Goal: Information Seeking & Learning: Find specific fact

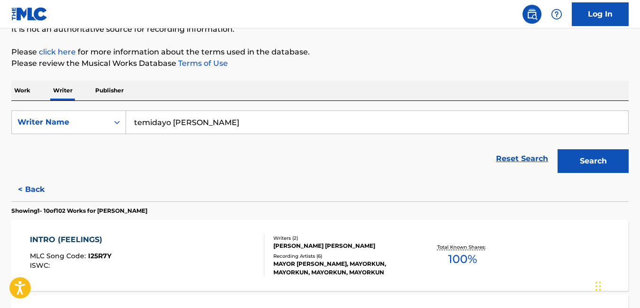
scroll to position [852, 0]
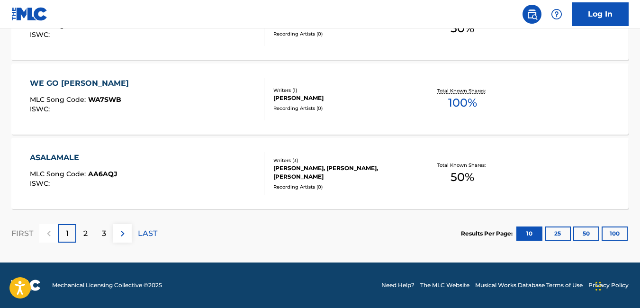
click at [162, 158] on div "ASALAMALE MLC Song Code : AA6AQJ ISWC :" at bounding box center [147, 173] width 235 height 43
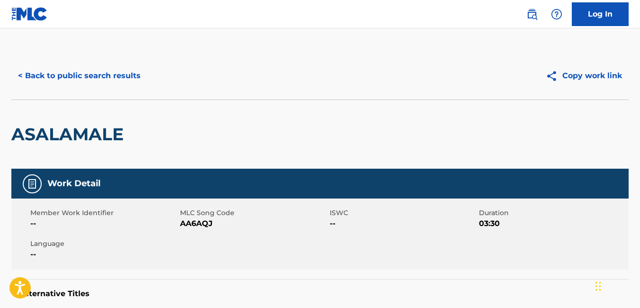
click at [22, 74] on button "< Back to public search results" at bounding box center [79, 76] width 136 height 24
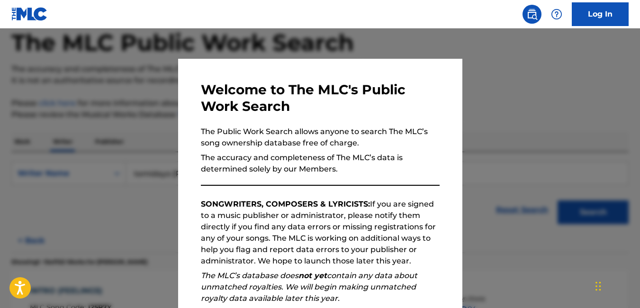
click at [462, 50] on div at bounding box center [320, 182] width 640 height 308
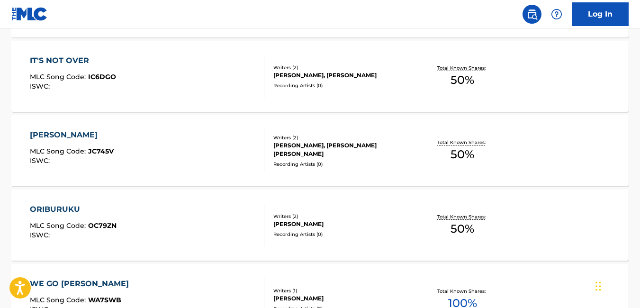
scroll to position [852, 0]
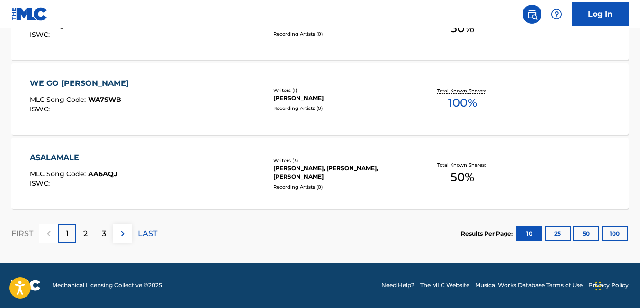
click at [615, 235] on button "100" at bounding box center [615, 234] width 26 height 14
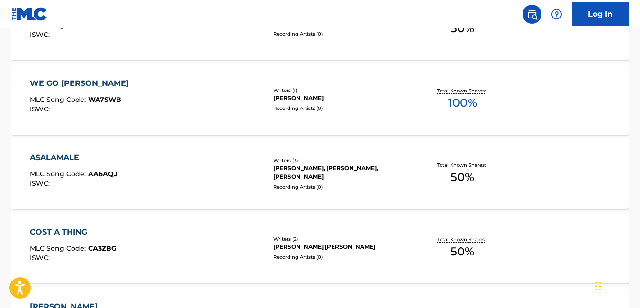
scroll to position [4130, 0]
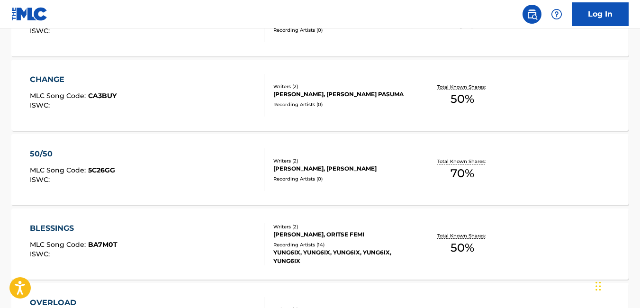
click at [163, 159] on div "50/50 MLC Song Code : 5C26GG ISWC :" at bounding box center [147, 169] width 235 height 43
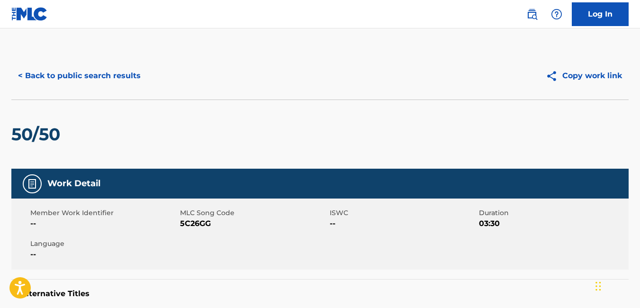
click at [20, 78] on button "< Back to public search results" at bounding box center [79, 76] width 136 height 24
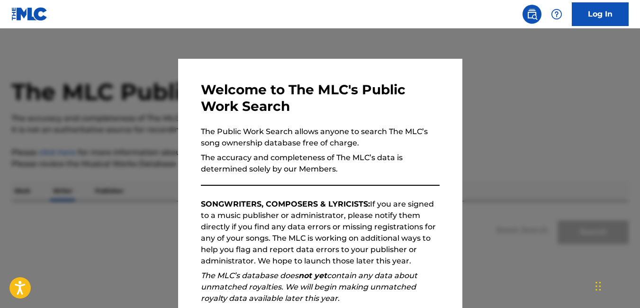
scroll to position [49, 0]
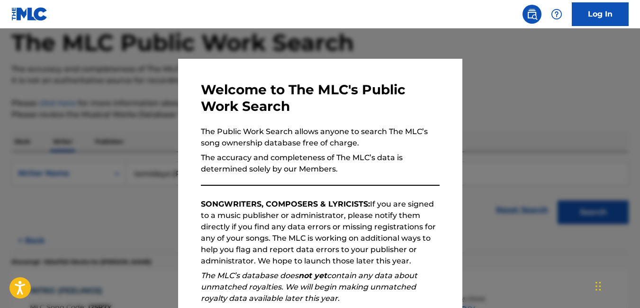
click at [418, 37] on div at bounding box center [320, 182] width 640 height 308
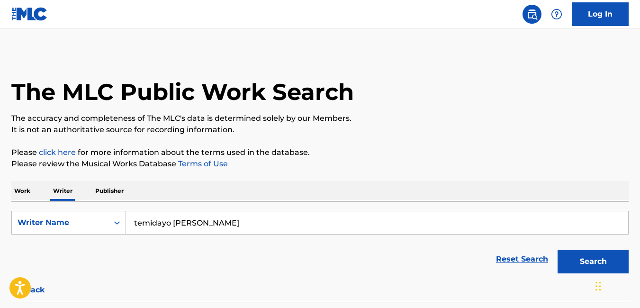
scroll to position [6660, 0]
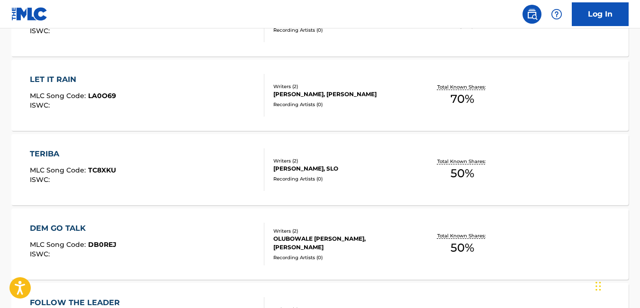
click at [171, 159] on div "TERIBA MLC Song Code : TC8XKU ISWC :" at bounding box center [147, 169] width 235 height 43
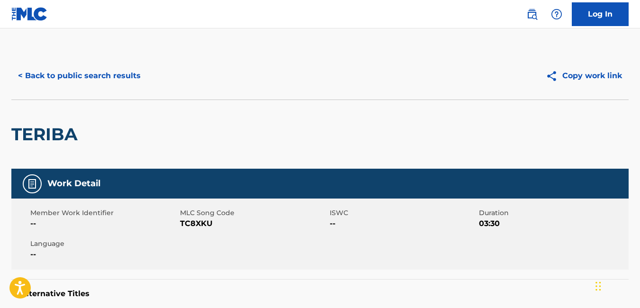
click at [46, 83] on button "< Back to public search results" at bounding box center [79, 76] width 136 height 24
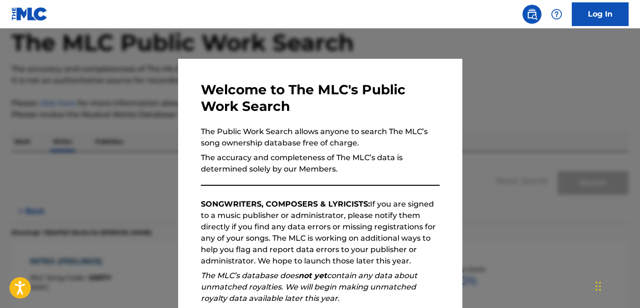
click at [491, 75] on div at bounding box center [320, 182] width 640 height 308
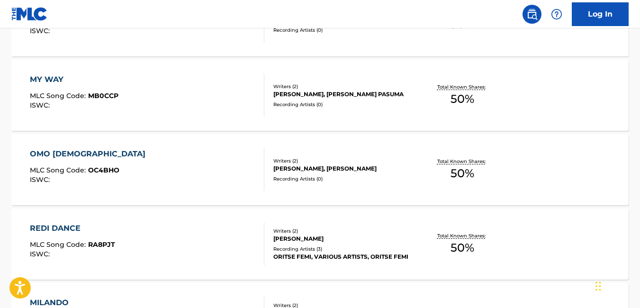
scroll to position [2046, 0]
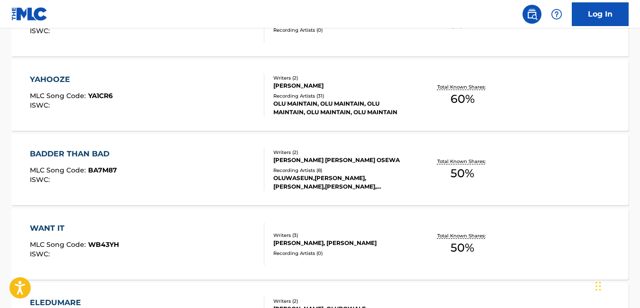
click at [85, 166] on span "MLC Song Code :" at bounding box center [59, 170] width 58 height 9
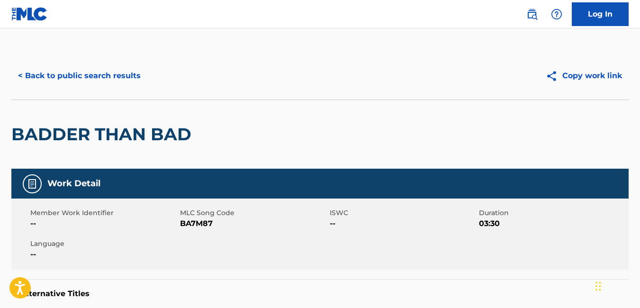
click at [18, 70] on button "< Back to public search results" at bounding box center [79, 76] width 136 height 24
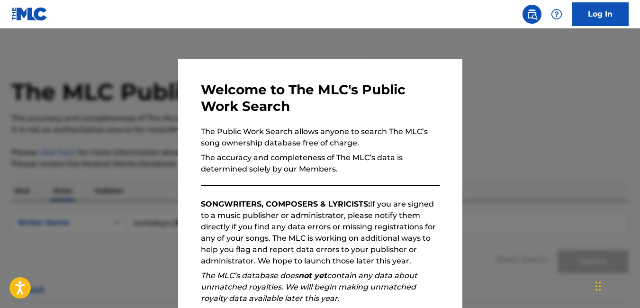
scroll to position [49, 0]
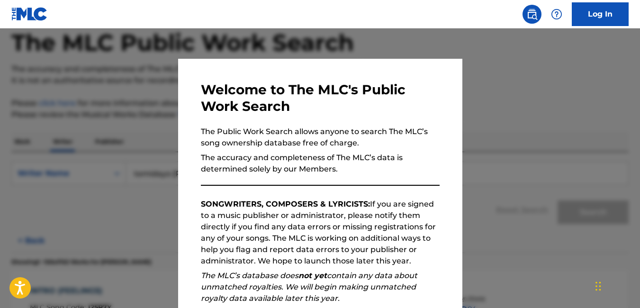
click at [110, 161] on div at bounding box center [320, 182] width 640 height 308
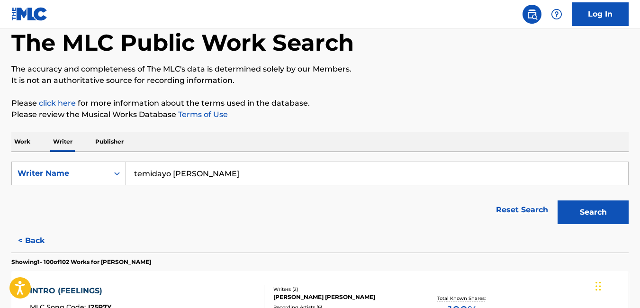
scroll to position [6809, 0]
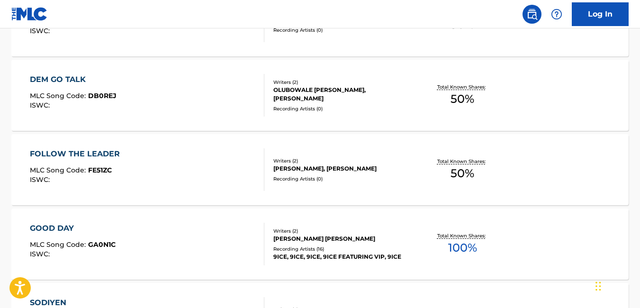
click at [247, 153] on div "FOLLOW THE LEADER MLC Song Code : FE51ZC ISWC :" at bounding box center [147, 169] width 235 height 43
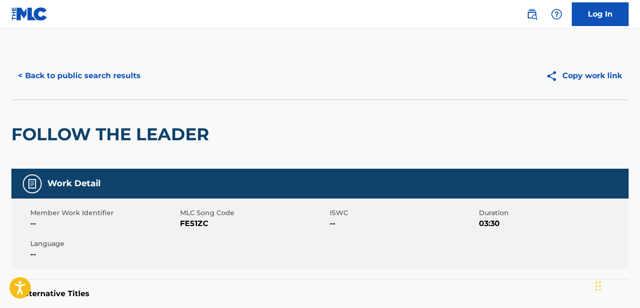
click at [26, 80] on button "< Back to public search results" at bounding box center [79, 76] width 136 height 24
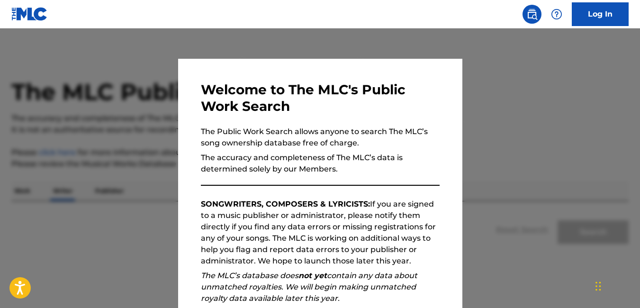
scroll to position [49, 0]
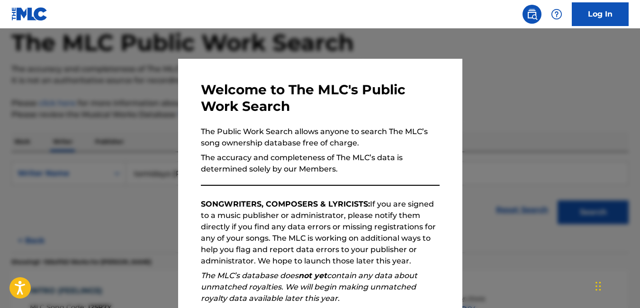
click at [498, 71] on div at bounding box center [320, 182] width 640 height 308
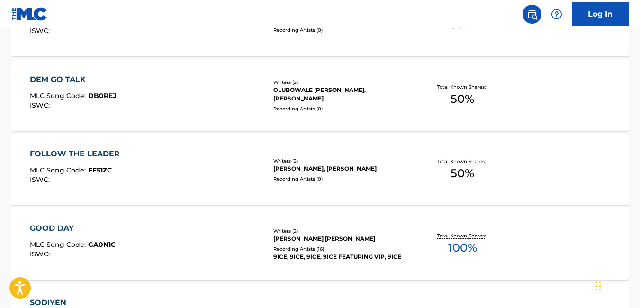
scroll to position [3386, 0]
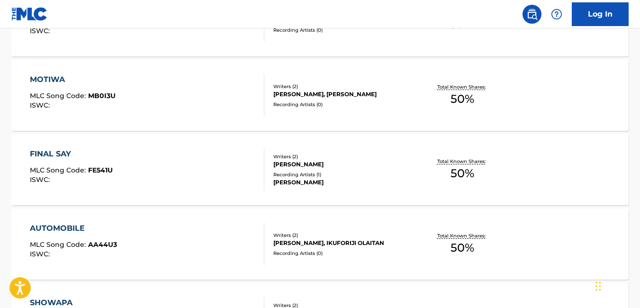
click at [197, 157] on div "FINAL SAY MLC Song Code : FE541U ISWC :" at bounding box center [147, 169] width 235 height 43
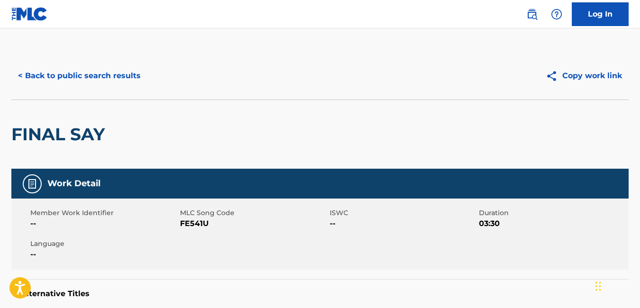
click at [50, 77] on button "< Back to public search results" at bounding box center [79, 76] width 136 height 24
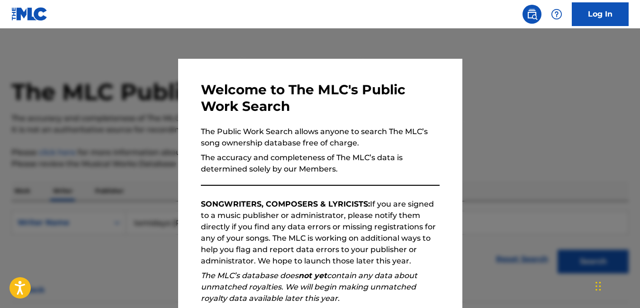
scroll to position [3163, 0]
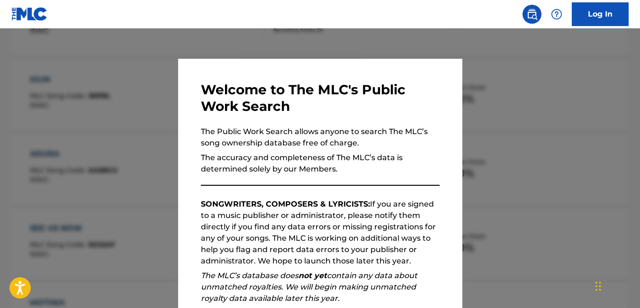
click at [526, 131] on div at bounding box center [320, 182] width 640 height 308
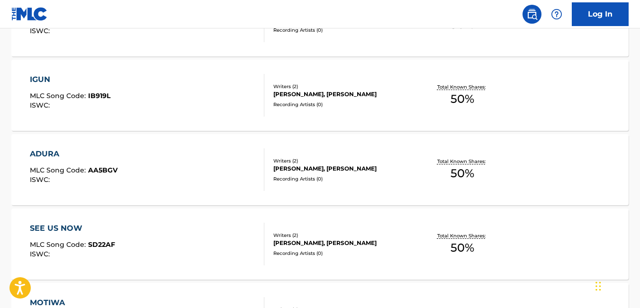
click at [209, 155] on div "ADURA MLC Song Code : AA5BGV ISWC :" at bounding box center [147, 169] width 235 height 43
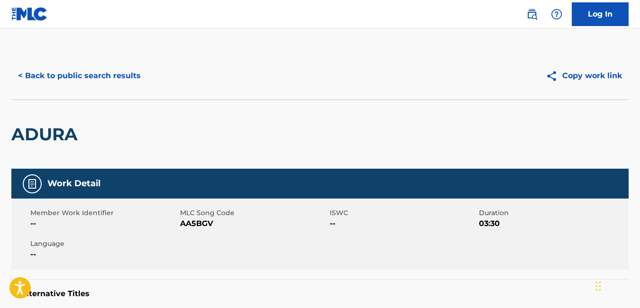
click at [23, 70] on button "< Back to public search results" at bounding box center [79, 76] width 136 height 24
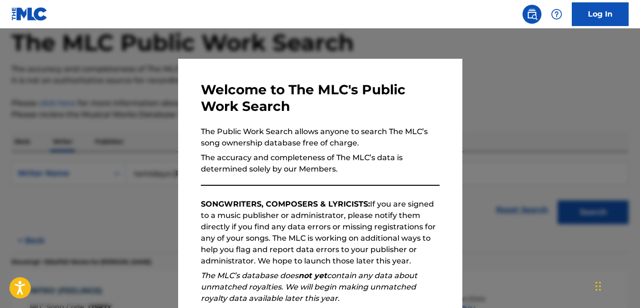
scroll to position [856, 0]
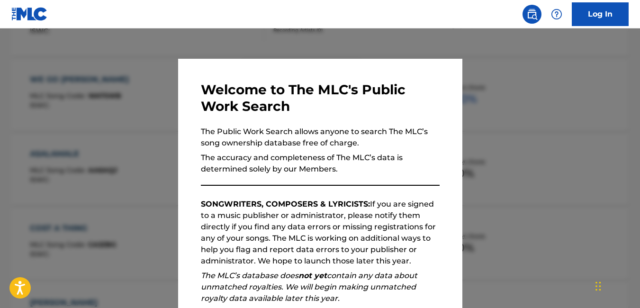
click at [561, 116] on div at bounding box center [320, 182] width 640 height 308
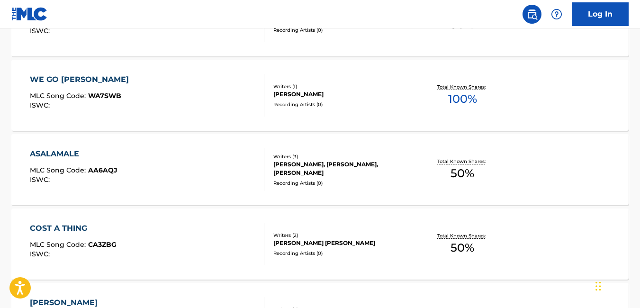
click at [194, 169] on div "ASALAMALE MLC Song Code : AA6AQJ ISWC :" at bounding box center [147, 169] width 235 height 43
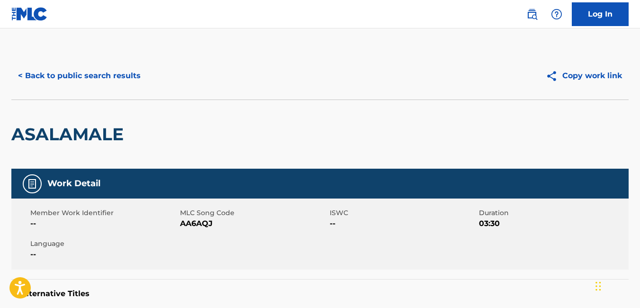
click at [22, 79] on button "< Back to public search results" at bounding box center [79, 76] width 136 height 24
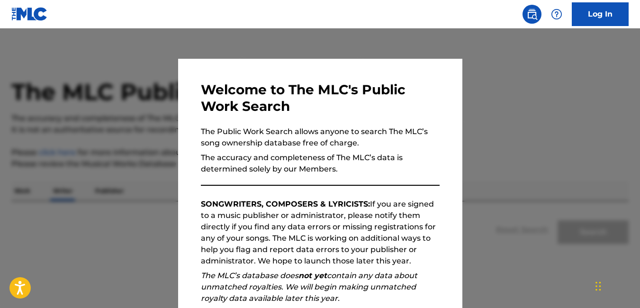
scroll to position [49, 0]
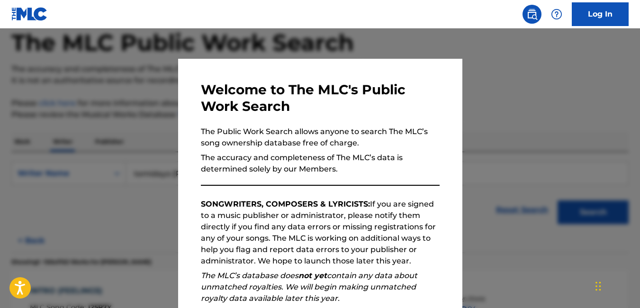
click at [488, 56] on div at bounding box center [320, 182] width 640 height 308
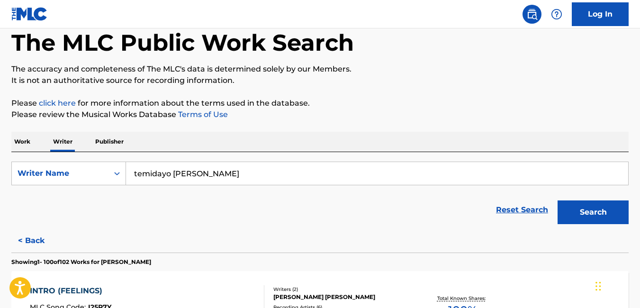
scroll to position [930, 0]
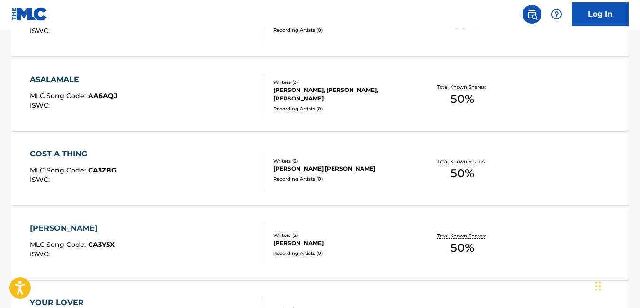
click at [117, 169] on div "COST A THING MLC Song Code : CA3ZBG ISWC :" at bounding box center [147, 169] width 235 height 43
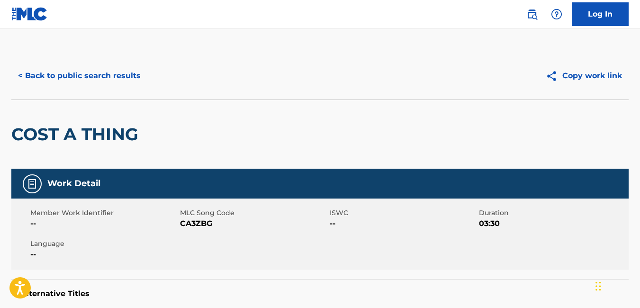
click at [27, 74] on button "< Back to public search results" at bounding box center [79, 76] width 136 height 24
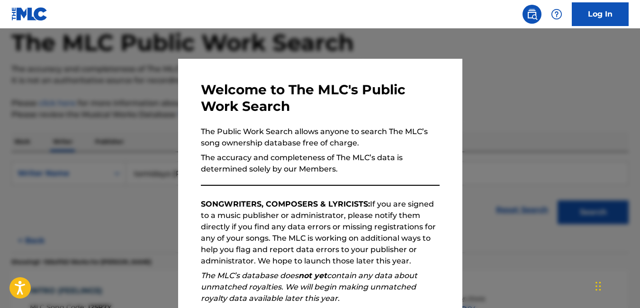
scroll to position [558, 0]
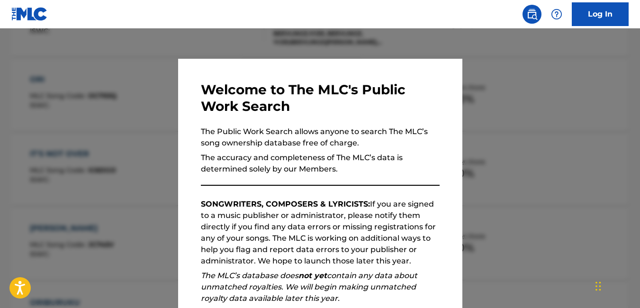
click at [562, 112] on div at bounding box center [320, 182] width 640 height 308
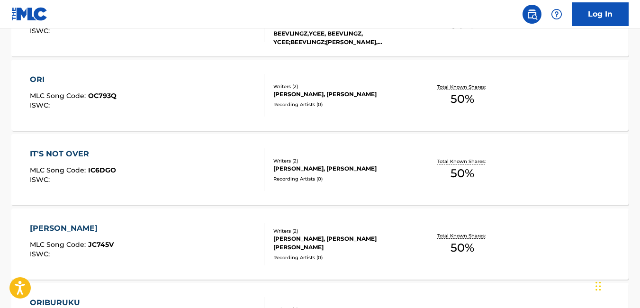
click at [135, 151] on div "IT'S NOT OVER MLC Song Code : IC6DGO ISWC :" at bounding box center [147, 169] width 235 height 43
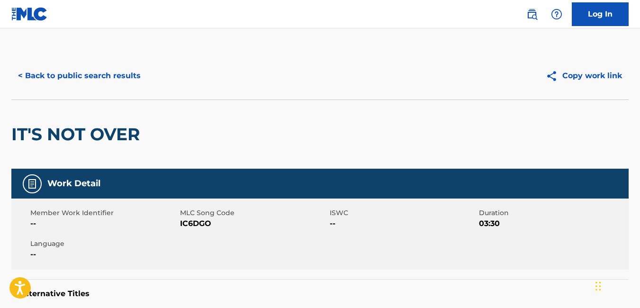
click at [21, 73] on button "< Back to public search results" at bounding box center [79, 76] width 136 height 24
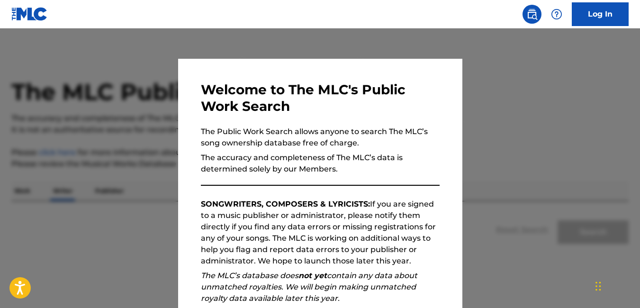
scroll to position [49, 0]
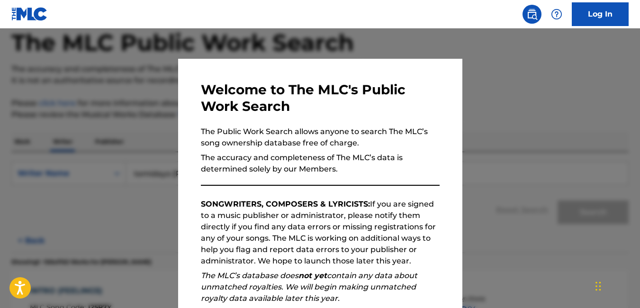
click at [502, 110] on div at bounding box center [320, 182] width 640 height 308
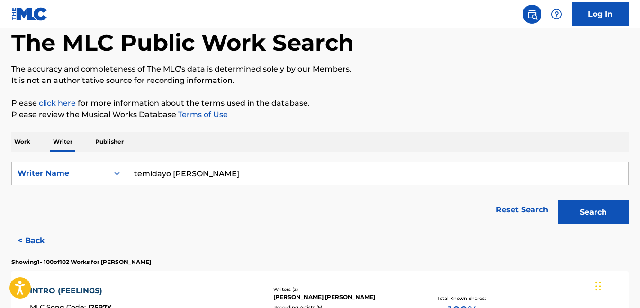
scroll to position [633, 0]
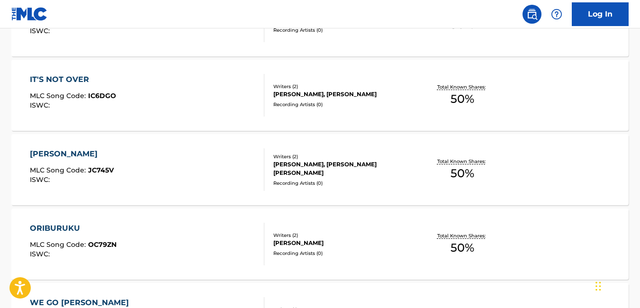
click at [144, 186] on div "[PERSON_NAME] MLC Song Code : JC745V ISWC :" at bounding box center [147, 169] width 235 height 43
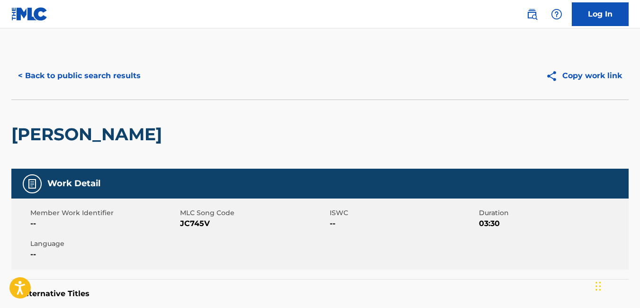
click at [20, 71] on button "< Back to public search results" at bounding box center [79, 76] width 136 height 24
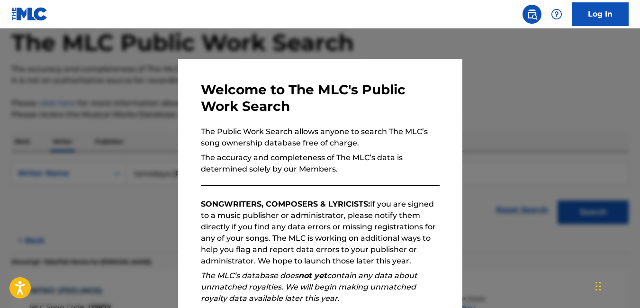
scroll to position [335, 0]
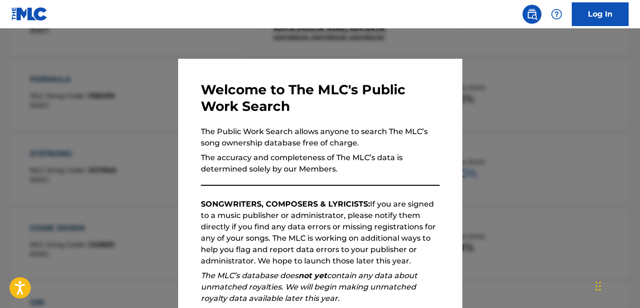
click at [606, 129] on div at bounding box center [320, 182] width 640 height 308
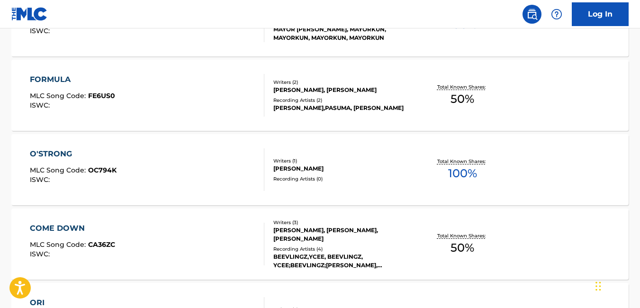
click at [206, 189] on div "O'STRONG MLC Song Code : OC794K ISWC :" at bounding box center [147, 169] width 235 height 43
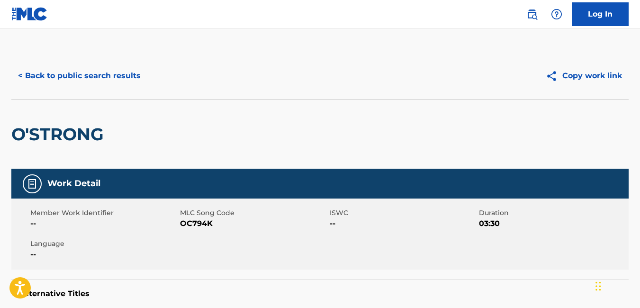
click at [25, 81] on button "< Back to public search results" at bounding box center [79, 76] width 136 height 24
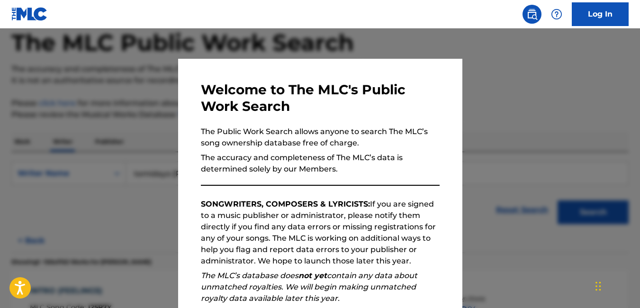
click at [481, 94] on div at bounding box center [320, 182] width 640 height 308
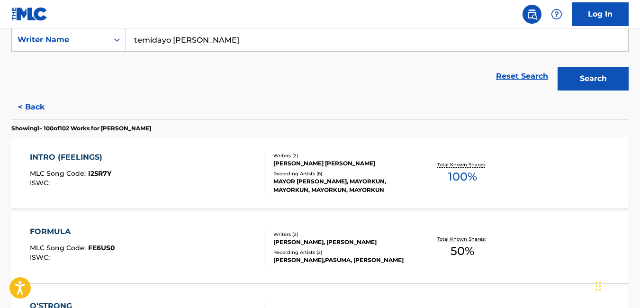
scroll to position [484, 0]
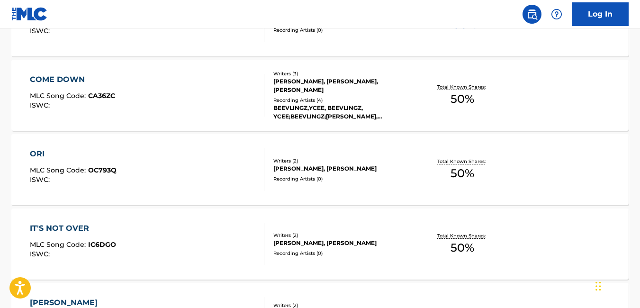
click at [168, 153] on div "ORI MLC Song Code : OC793Q ISWC :" at bounding box center [147, 169] width 235 height 43
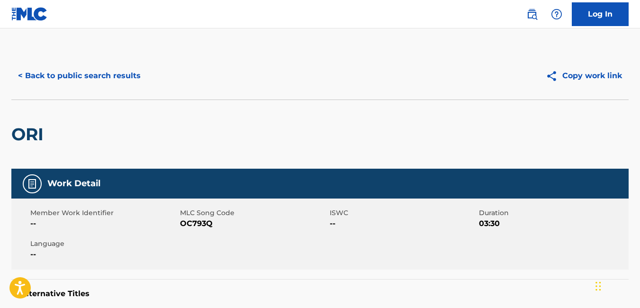
click at [24, 81] on button "< Back to public search results" at bounding box center [79, 76] width 136 height 24
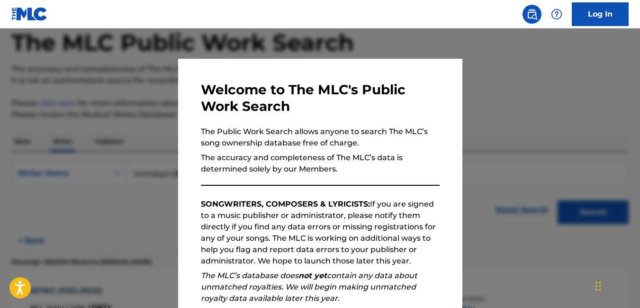
click at [94, 127] on div at bounding box center [320, 182] width 640 height 308
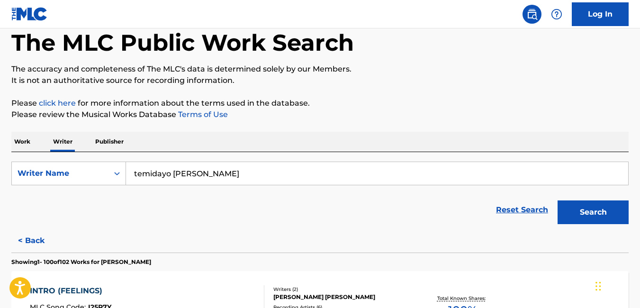
scroll to position [707, 0]
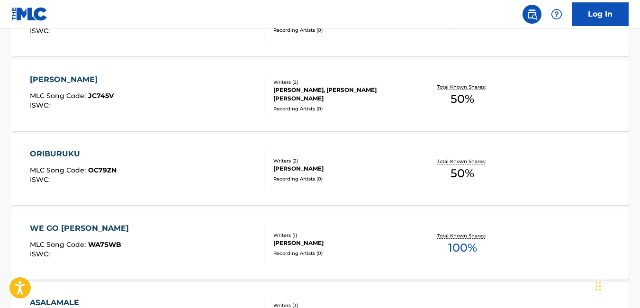
click at [105, 179] on div "ISWC :" at bounding box center [73, 179] width 87 height 7
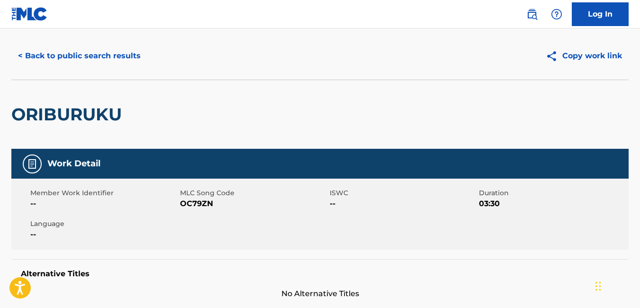
scroll to position [5, 0]
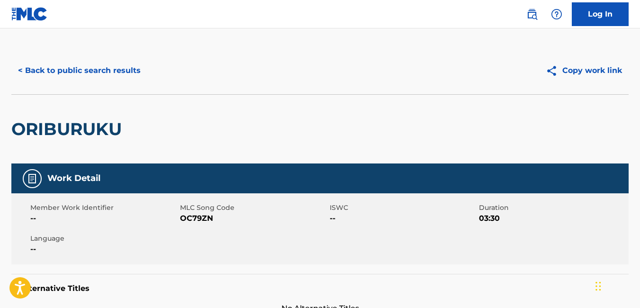
click at [66, 68] on button "< Back to public search results" at bounding box center [79, 71] width 136 height 24
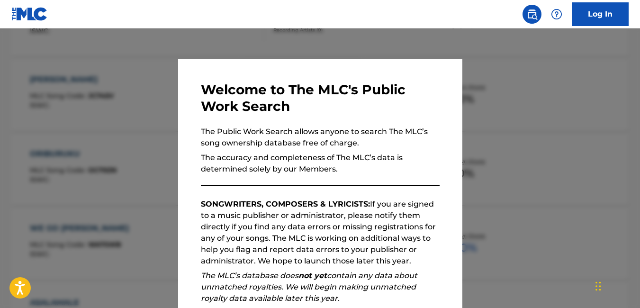
scroll to position [409, 0]
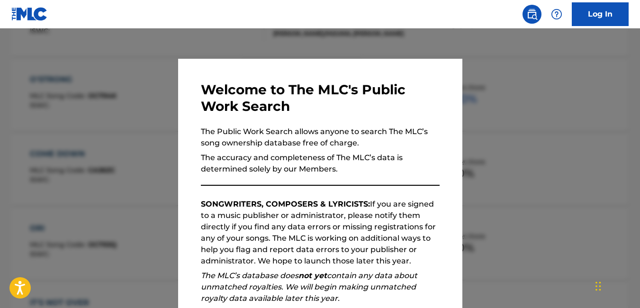
click at [531, 115] on div at bounding box center [320, 182] width 640 height 308
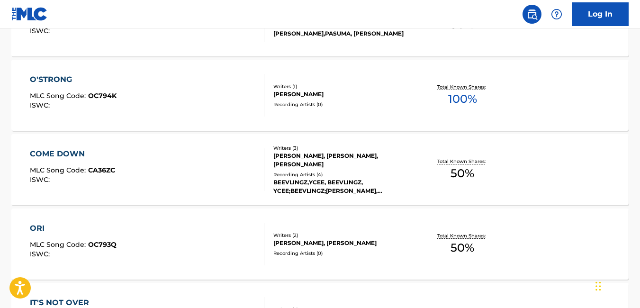
click at [148, 159] on div "COME DOWN MLC Song Code : CA36ZC ISWC :" at bounding box center [147, 169] width 235 height 43
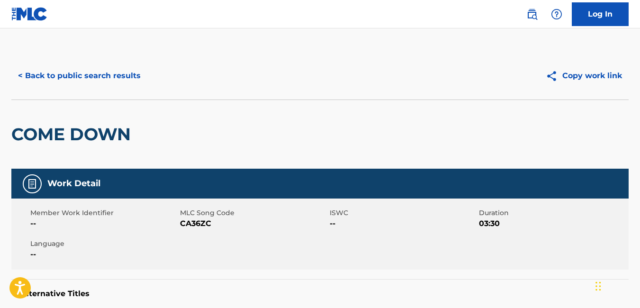
click at [21, 80] on button "< Back to public search results" at bounding box center [79, 76] width 136 height 24
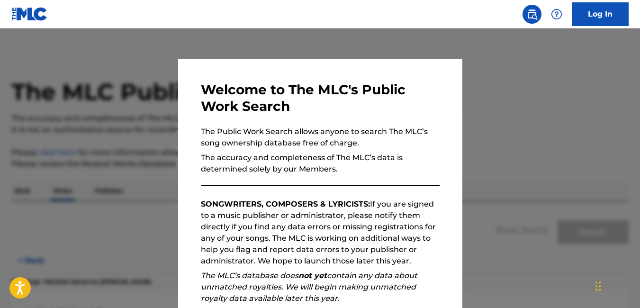
click at [460, 45] on div at bounding box center [320, 182] width 640 height 308
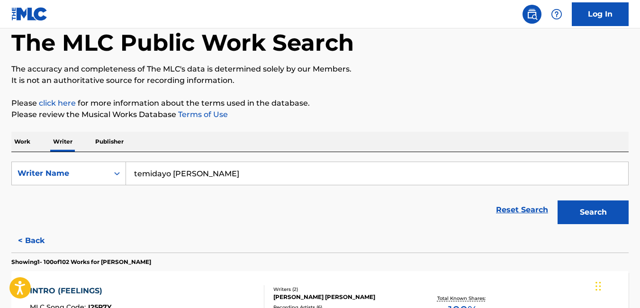
scroll to position [1079, 0]
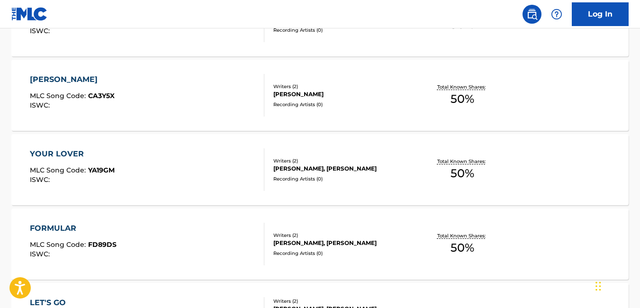
click at [187, 185] on div "YOUR LOVER MLC Song Code : YA19GM ISWC :" at bounding box center [147, 169] width 235 height 43
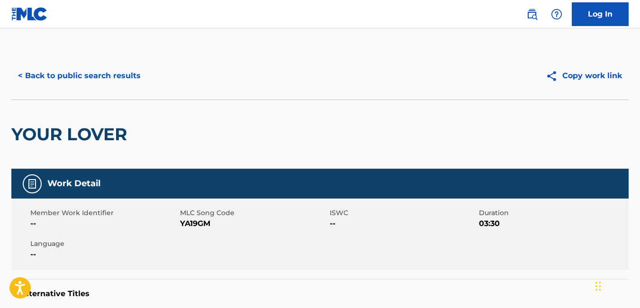
click at [22, 70] on button "< Back to public search results" at bounding box center [79, 76] width 136 height 24
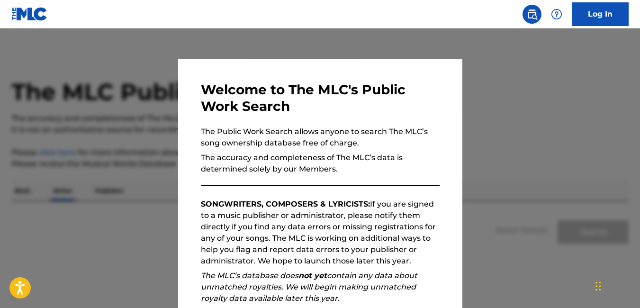
scroll to position [49, 0]
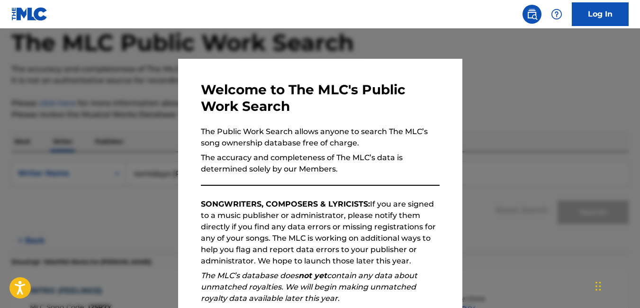
click at [389, 29] on div at bounding box center [320, 182] width 640 height 308
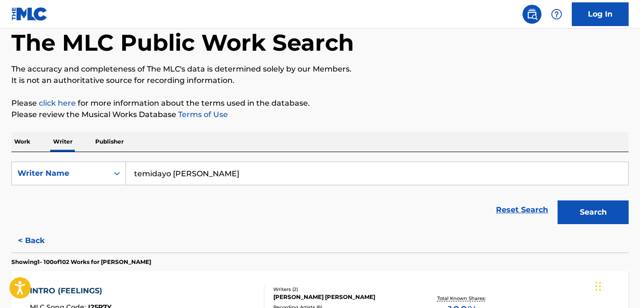
scroll to position [7478, 0]
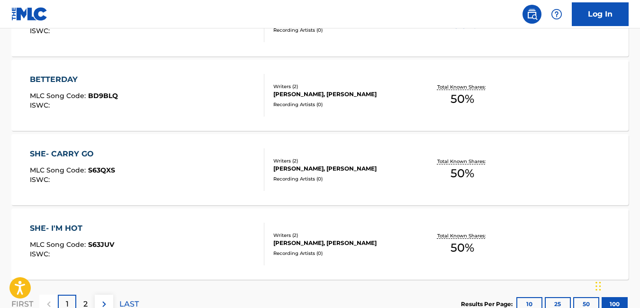
click at [165, 160] on div "SHE- CARRY GO MLC Song Code : S63QXS ISWC :" at bounding box center [147, 169] width 235 height 43
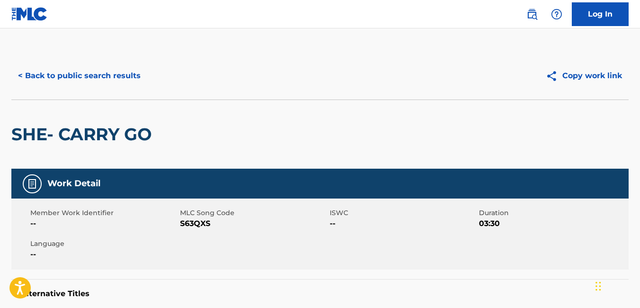
click at [109, 82] on button "< Back to public search results" at bounding box center [79, 76] width 136 height 24
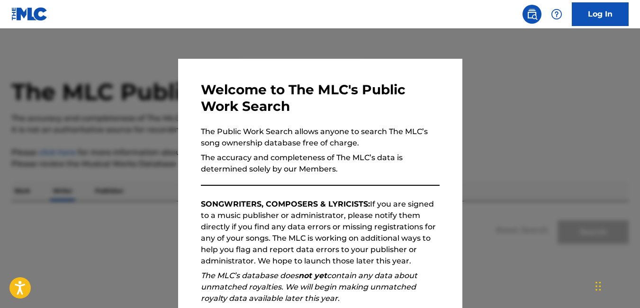
scroll to position [49, 0]
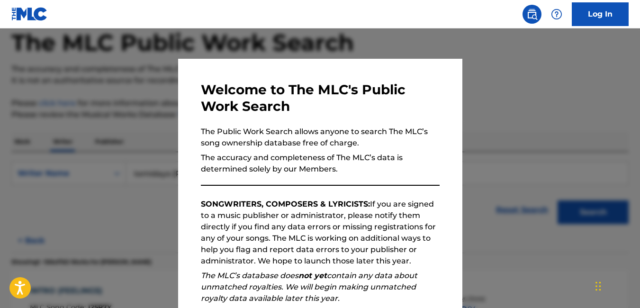
click at [510, 67] on div at bounding box center [320, 182] width 640 height 308
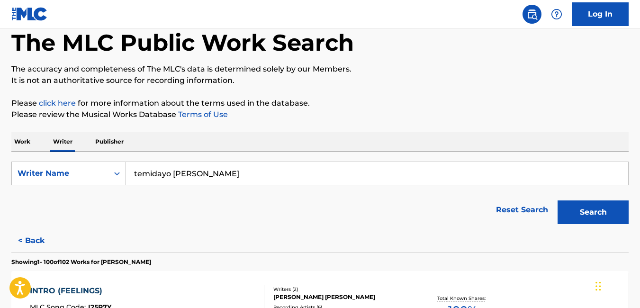
scroll to position [1228, 0]
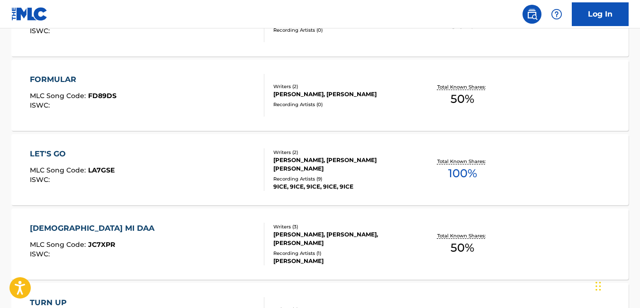
click at [217, 166] on div "LET'S GO MLC Song Code : LA7GSE ISWC :" at bounding box center [147, 169] width 235 height 43
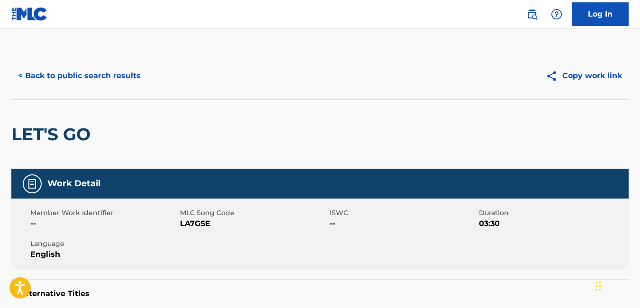
click at [32, 78] on button "< Back to public search results" at bounding box center [79, 76] width 136 height 24
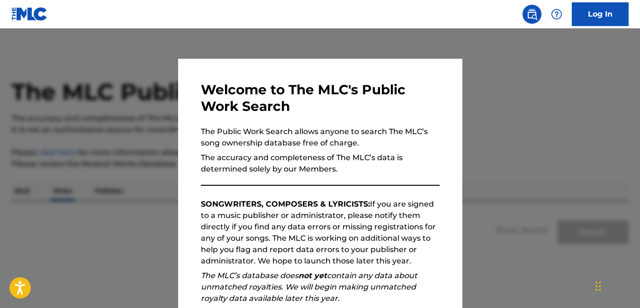
scroll to position [49, 0]
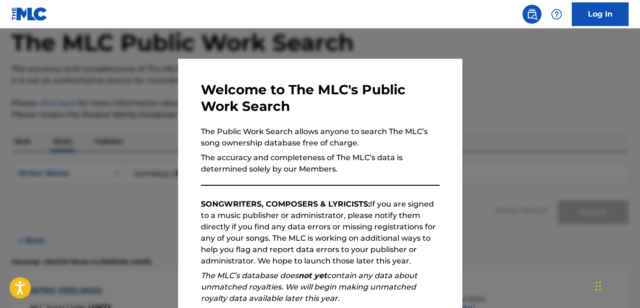
click at [510, 55] on div at bounding box center [320, 182] width 640 height 308
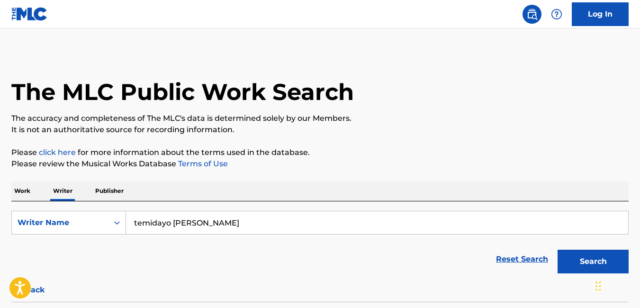
scroll to position [782, 0]
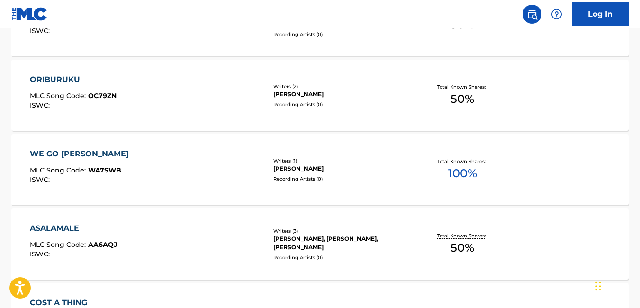
click at [199, 155] on div "WE GO [PERSON_NAME] MLC Song Code : WA7SWB ISWC :" at bounding box center [147, 169] width 235 height 43
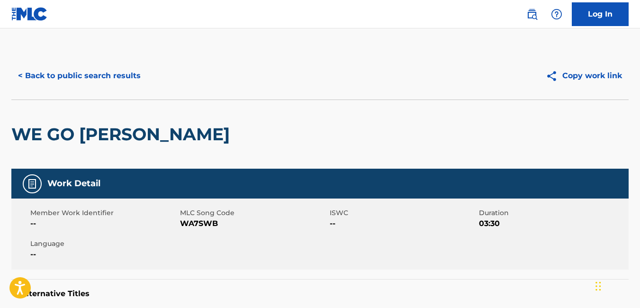
click at [35, 77] on button "< Back to public search results" at bounding box center [79, 76] width 136 height 24
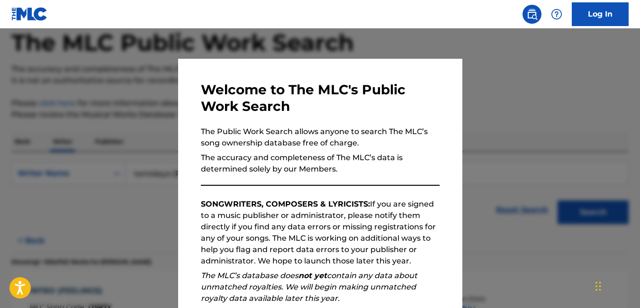
scroll to position [1302, 0]
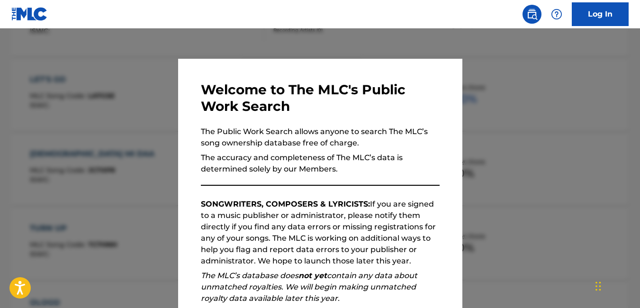
click at [585, 107] on div at bounding box center [320, 182] width 640 height 308
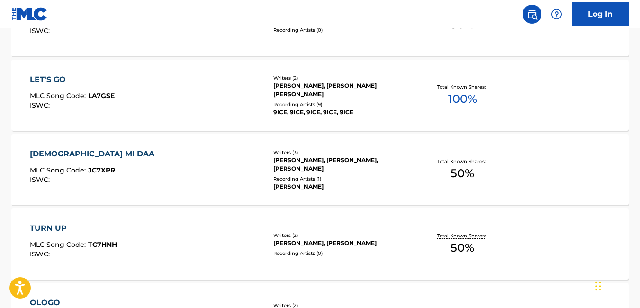
click at [170, 170] on div "JESU MI DAA MLC Song Code : JC7XPR ISWC :" at bounding box center [147, 169] width 235 height 43
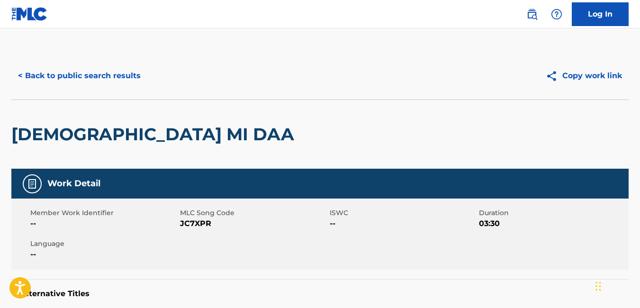
click at [30, 74] on button "< Back to public search results" at bounding box center [79, 76] width 136 height 24
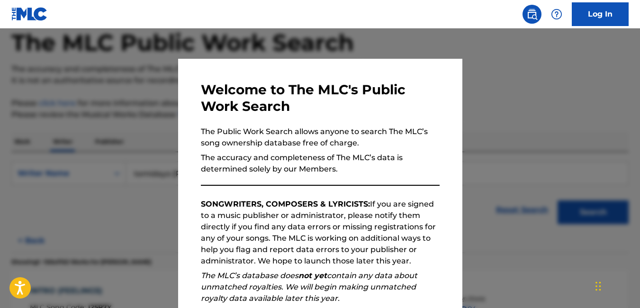
scroll to position [1377, 0]
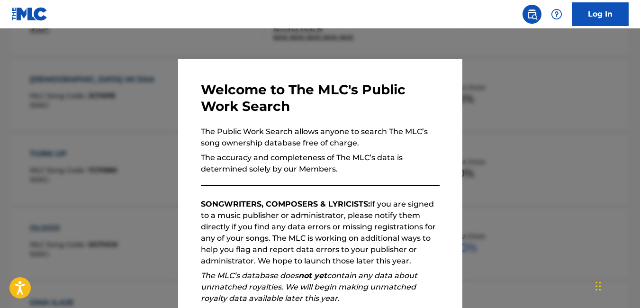
click at [551, 71] on div at bounding box center [320, 182] width 640 height 308
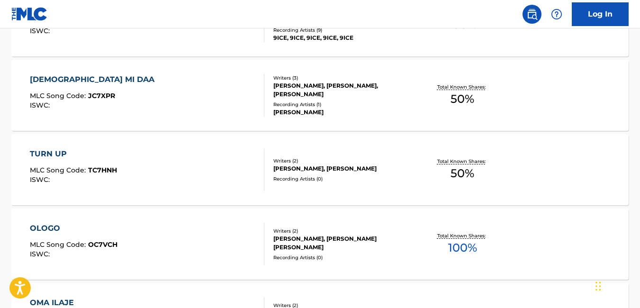
click at [100, 181] on div "ISWC :" at bounding box center [73, 179] width 87 height 7
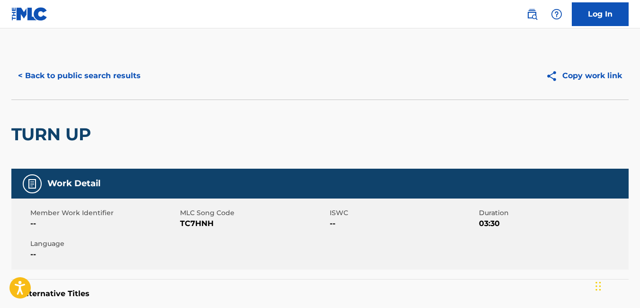
click at [31, 74] on button "< Back to public search results" at bounding box center [79, 76] width 136 height 24
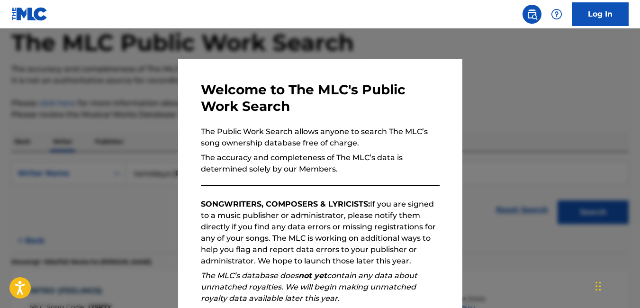
scroll to position [261, 0]
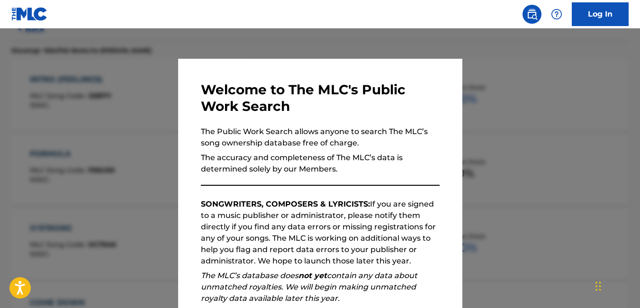
click at [46, 169] on div at bounding box center [320, 182] width 640 height 308
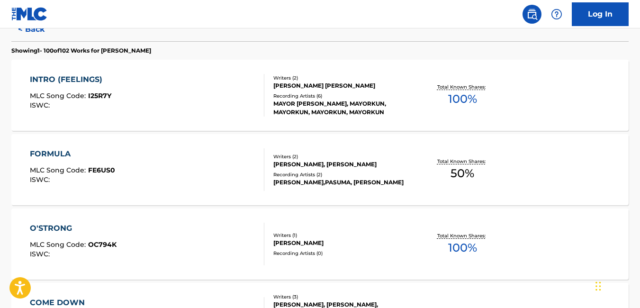
click at [46, 169] on span "MLC Song Code :" at bounding box center [59, 170] width 58 height 9
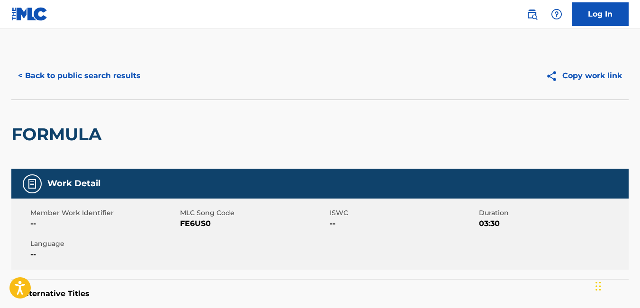
click at [103, 72] on button "< Back to public search results" at bounding box center [79, 76] width 136 height 24
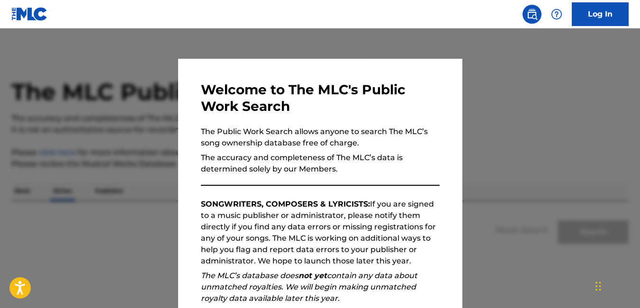
scroll to position [49, 0]
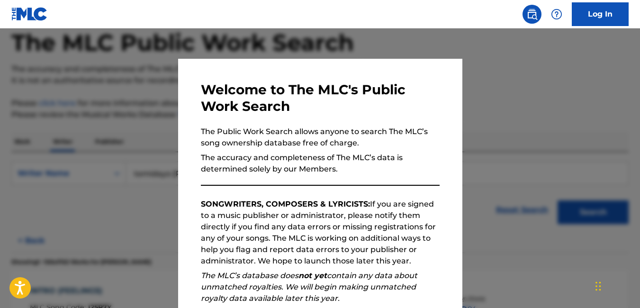
click at [550, 53] on div at bounding box center [320, 182] width 640 height 308
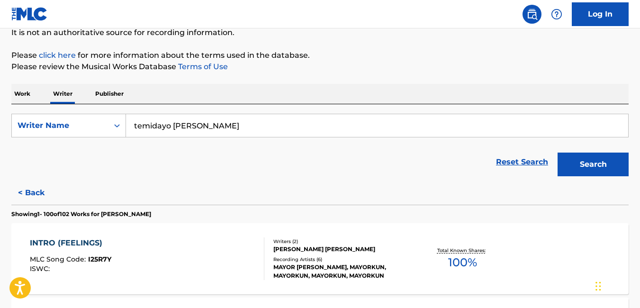
scroll to position [35, 0]
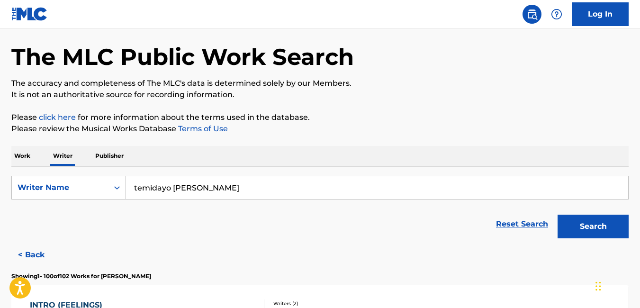
click at [488, 74] on div "The MLC Public Work Search" at bounding box center [320, 51] width 618 height 69
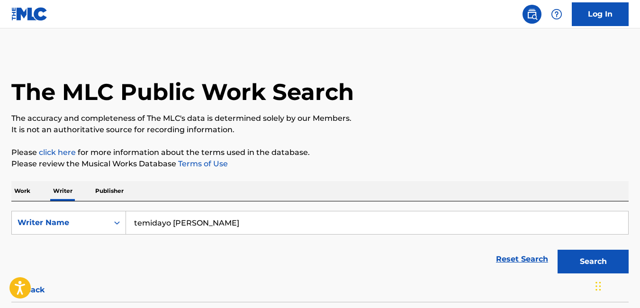
scroll to position [188, 0]
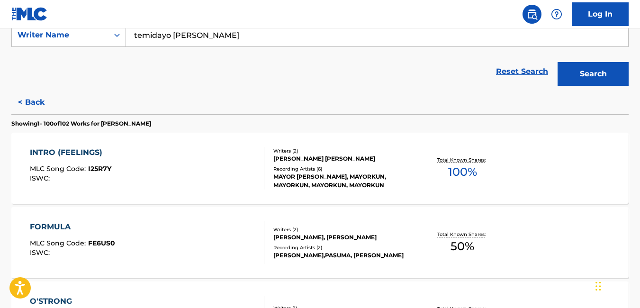
click at [37, 101] on button "< Back" at bounding box center [39, 103] width 57 height 24
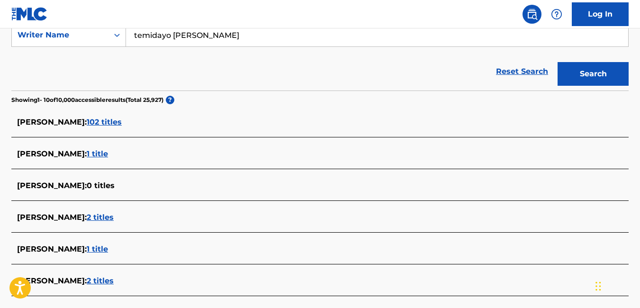
click at [87, 120] on span "[PERSON_NAME] :" at bounding box center [52, 122] width 70 height 9
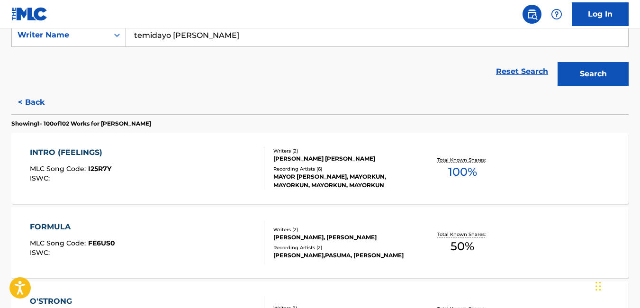
drag, startPoint x: 268, startPoint y: 31, endPoint x: 125, endPoint y: 55, distance: 145.2
click at [125, 55] on form "SearchWithCriteria731f49bd-a64d-43b8-960d-81da9cdef566 Writer Name [PERSON_NAME…" at bounding box center [320, 56] width 618 height 67
paste input "DUROTIMI"
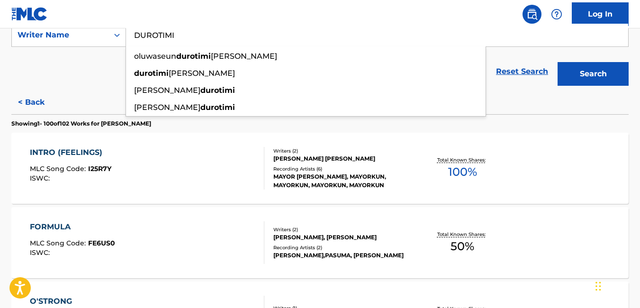
type input "DUROTIMI"
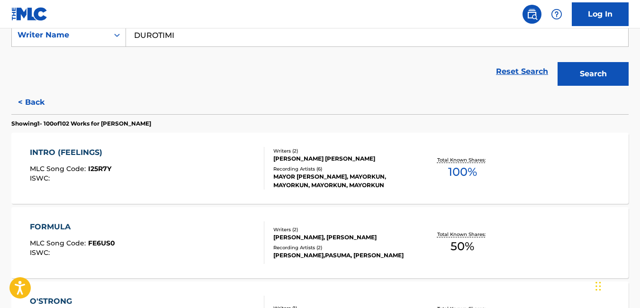
click at [191, 165] on div "INTRO (FEELINGS) MLC Song Code : I25R7Y ISWC :" at bounding box center [147, 168] width 235 height 43
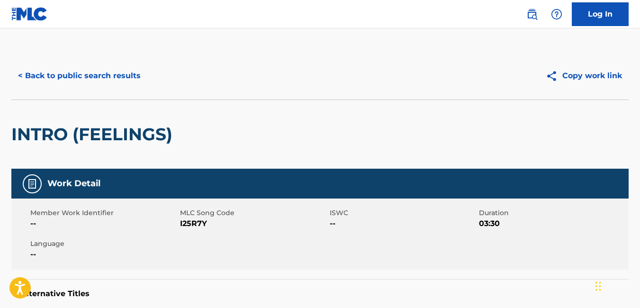
click at [42, 79] on button "< Back to public search results" at bounding box center [79, 76] width 136 height 24
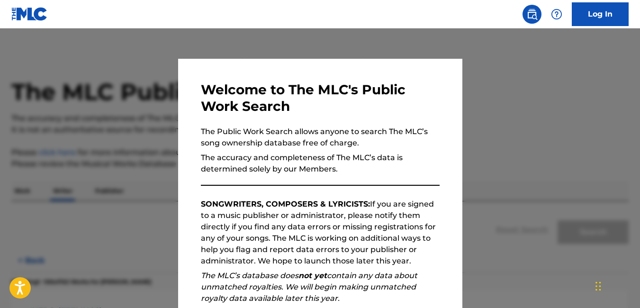
click at [123, 168] on div at bounding box center [320, 182] width 640 height 308
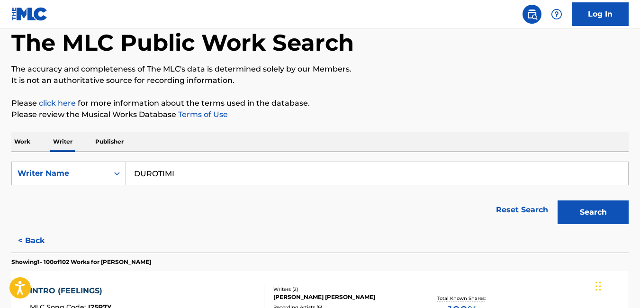
click at [251, 180] on input "DUROTIMI" at bounding box center [377, 173] width 502 height 23
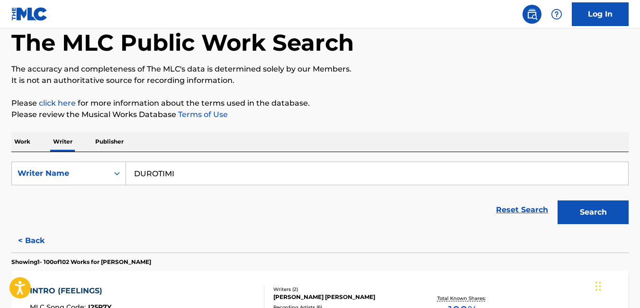
drag, startPoint x: 209, startPoint y: 182, endPoint x: 106, endPoint y: 184, distance: 102.9
click at [106, 184] on div "SearchWithCriteria731f49bd-a64d-43b8-960d-81da9cdef566 Writer Name DUROTIMI" at bounding box center [320, 174] width 618 height 24
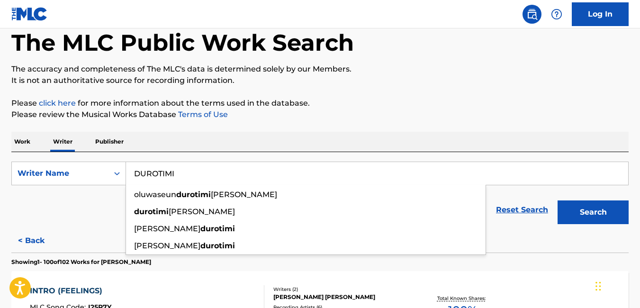
paste input "temidayo [PERSON_NAME]"
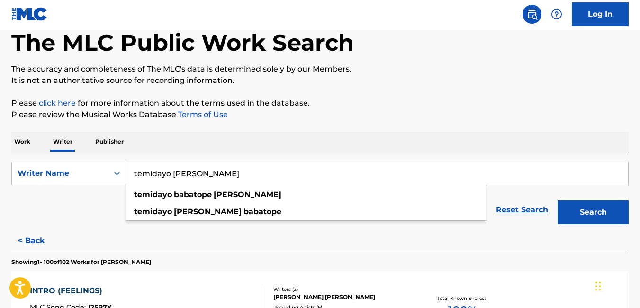
type input "temidayo [PERSON_NAME]"
click at [512, 263] on section "Showing 1 - 100 of 102 Works for [PERSON_NAME]" at bounding box center [320, 260] width 618 height 14
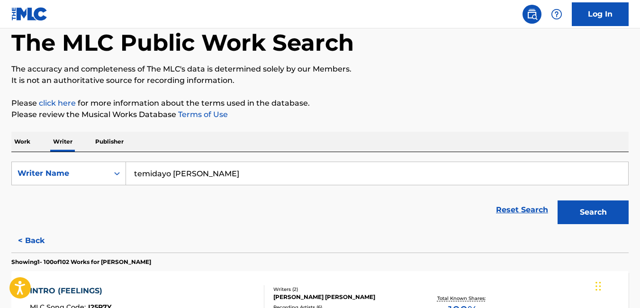
click at [580, 213] on button "Search" at bounding box center [593, 212] width 71 height 24
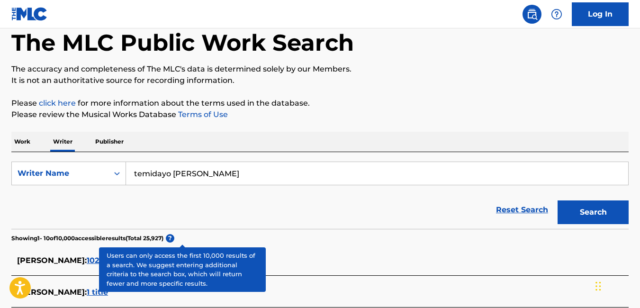
click at [75, 256] on span "[PERSON_NAME] :" at bounding box center [52, 260] width 70 height 9
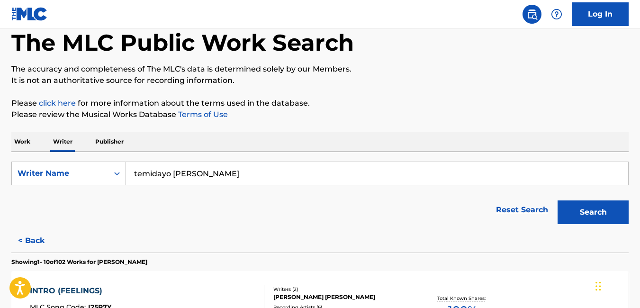
click at [438, 77] on p "It is not an authoritative source for recording information." at bounding box center [320, 80] width 618 height 11
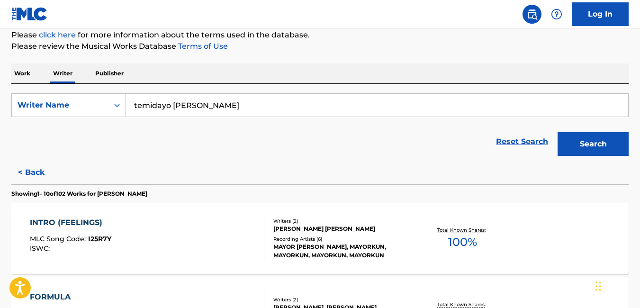
scroll to position [852, 0]
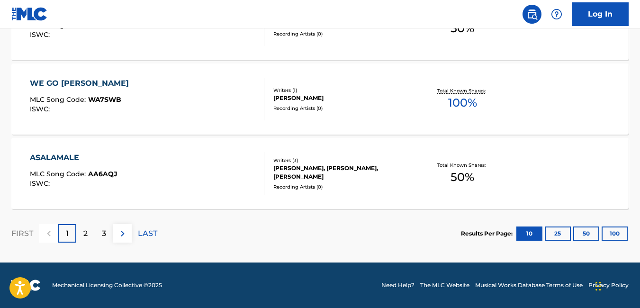
click at [611, 236] on button "100" at bounding box center [615, 234] width 26 height 14
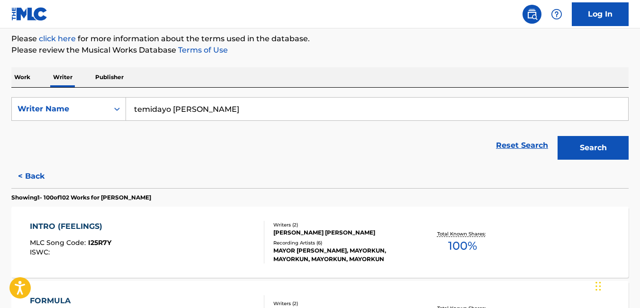
scroll to position [75, 0]
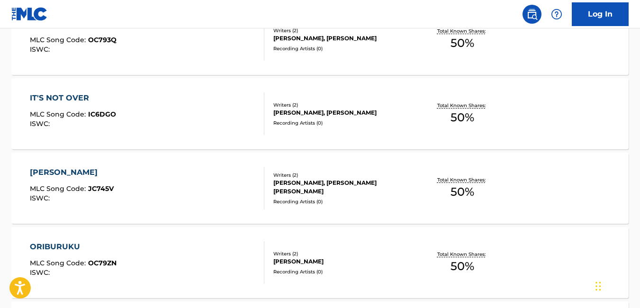
scroll to position [0, 0]
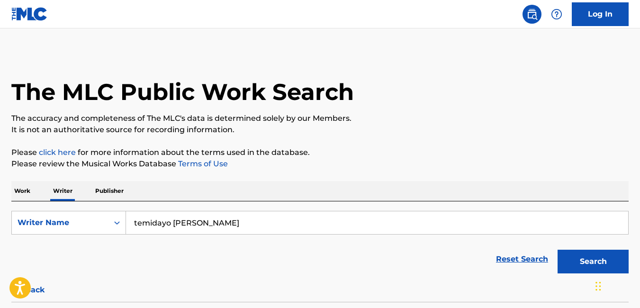
click at [453, 62] on div "The MLC Public Work Search" at bounding box center [320, 86] width 618 height 69
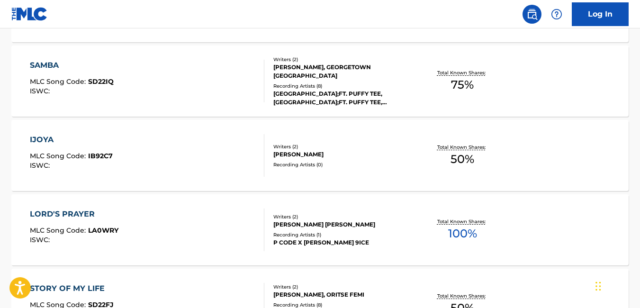
scroll to position [2591, 0]
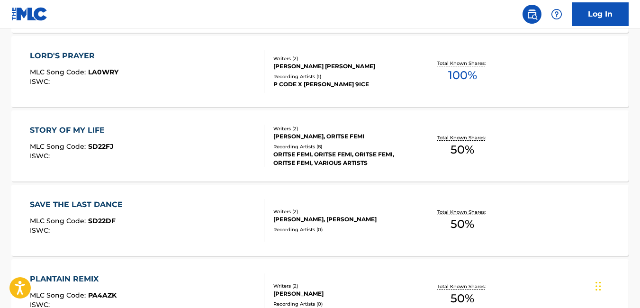
click at [606, 185] on div "SAVE THE LAST DANCE MLC Song Code : SD22DF ISWC : Writers ( 2 ) [PERSON_NAME], …" at bounding box center [320, 220] width 618 height 71
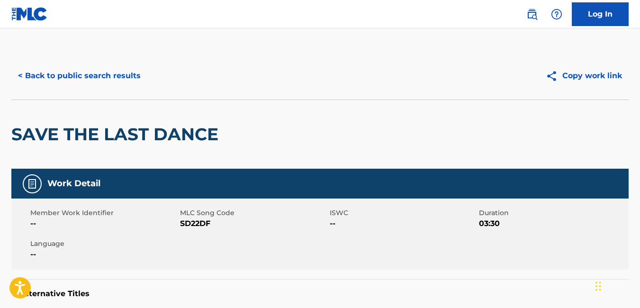
click at [88, 80] on button "< Back to public search results" at bounding box center [79, 76] width 136 height 24
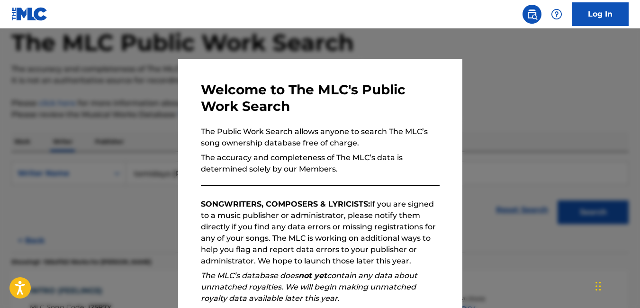
scroll to position [568, 0]
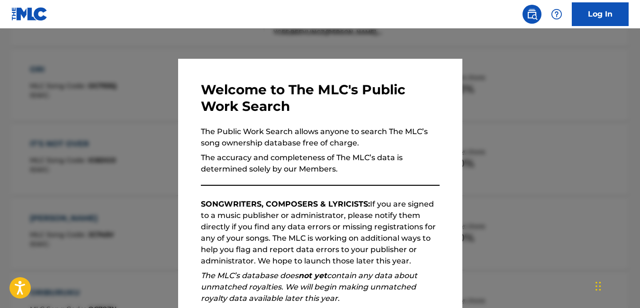
click at [522, 44] on div at bounding box center [320, 182] width 640 height 308
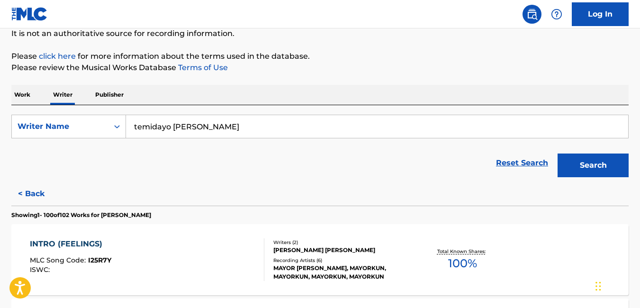
scroll to position [0, 0]
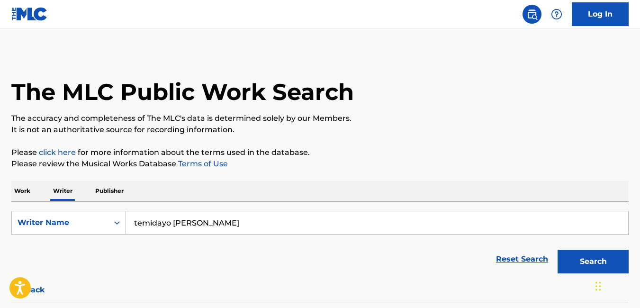
click at [274, 226] on input "temidayo [PERSON_NAME]" at bounding box center [377, 222] width 502 height 23
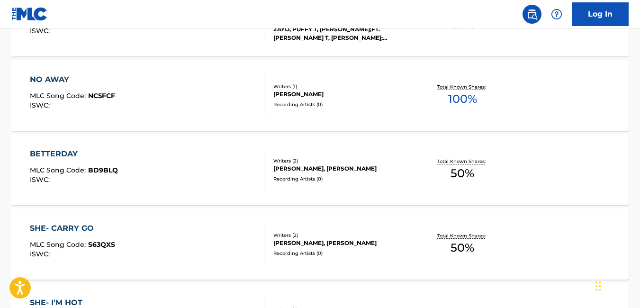
scroll to position [2419, 0]
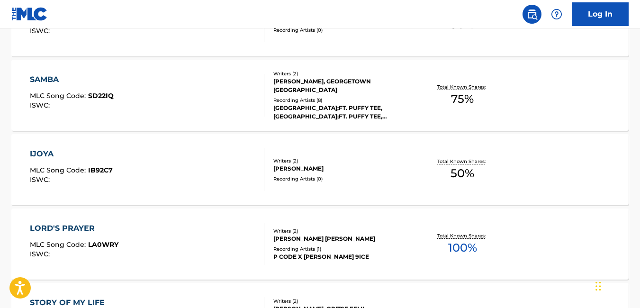
drag, startPoint x: 454, startPoint y: 31, endPoint x: 451, endPoint y: 24, distance: 8.1
click at [454, 31] on span "50 %" at bounding box center [463, 24] width 24 height 17
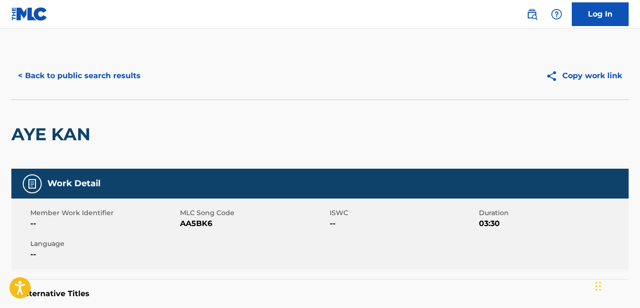
click at [82, 75] on button "< Back to public search results" at bounding box center [79, 76] width 136 height 24
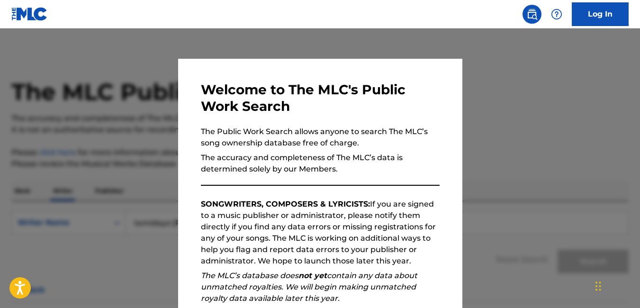
scroll to position [49, 0]
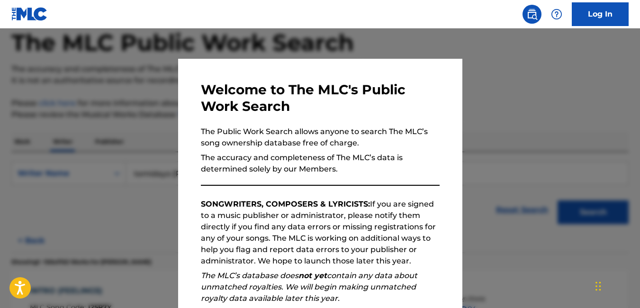
click at [512, 103] on div at bounding box center [320, 182] width 640 height 308
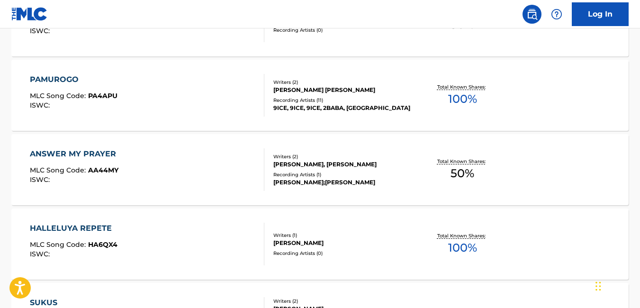
scroll to position [10, 0]
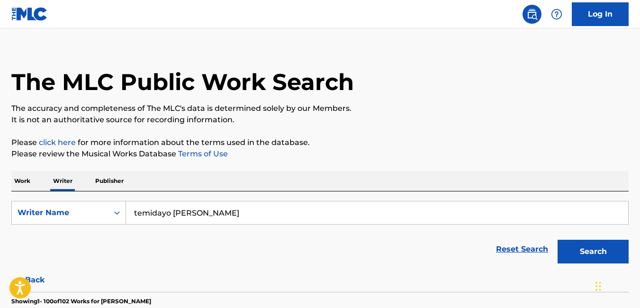
click at [478, 62] on div "The MLC Public Work Search" at bounding box center [320, 76] width 618 height 69
click at [469, 46] on div "The MLC Public Work Search" at bounding box center [320, 76] width 618 height 69
click at [433, 55] on div "The MLC Public Work Search" at bounding box center [320, 76] width 618 height 69
click at [346, 23] on nav "Log In" at bounding box center [320, 14] width 640 height 28
click at [346, 22] on nav "Log In" at bounding box center [320, 14] width 640 height 28
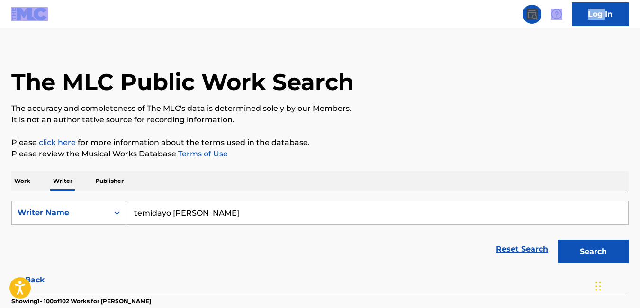
drag, startPoint x: 346, startPoint y: 22, endPoint x: 474, endPoint y: 59, distance: 133.2
click at [474, 59] on div "The MLC Public Work Search" at bounding box center [320, 76] width 618 height 69
click at [346, 24] on nav "Log In" at bounding box center [320, 14] width 640 height 28
click at [442, 61] on div "The MLC Public Work Search" at bounding box center [320, 76] width 618 height 69
click at [544, 102] on div "The MLC Public Work Search" at bounding box center [320, 76] width 618 height 69
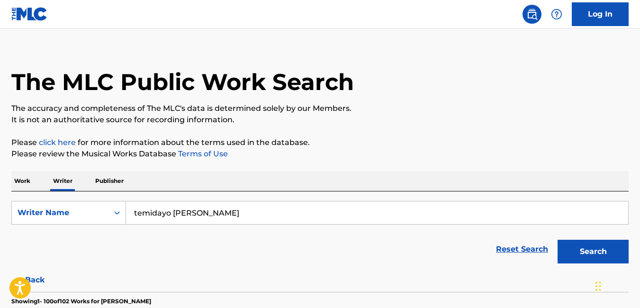
click at [315, 12] on nav "Log In" at bounding box center [320, 14] width 640 height 28
click at [482, 95] on div "The MLC Public Work Search" at bounding box center [320, 76] width 618 height 69
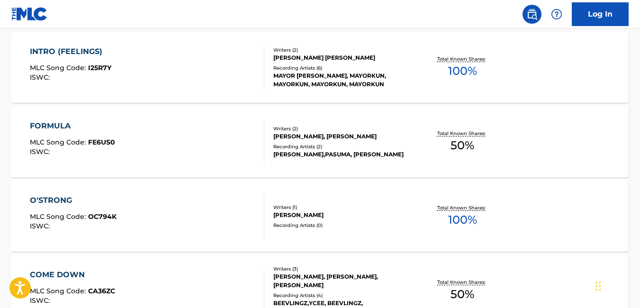
scroll to position [0, 0]
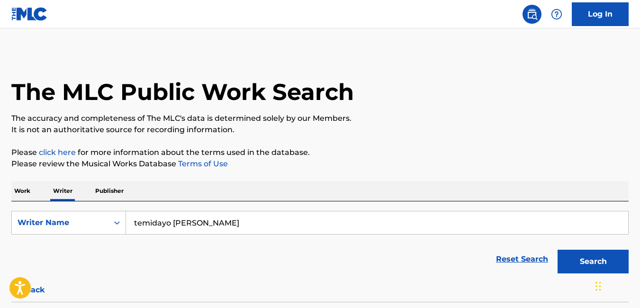
drag, startPoint x: 259, startPoint y: 216, endPoint x: 100, endPoint y: 217, distance: 158.8
click at [100, 217] on div "SearchWithCriteria731f49bd-a64d-43b8-960d-81da9cdef566 Writer Name [PERSON_NAME]" at bounding box center [320, 223] width 618 height 24
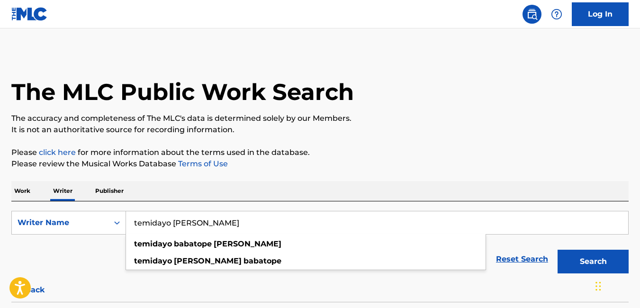
paste input "IFEIYA [PERSON_NAME] KPONU ([PERSON_NAME])"
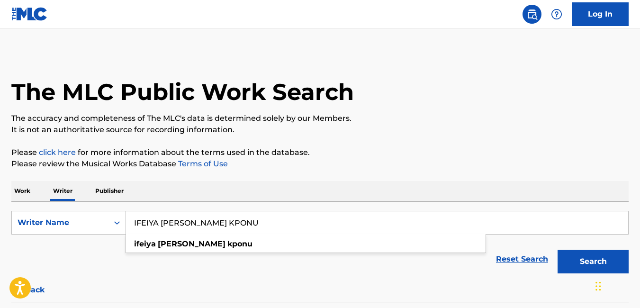
type input "IFEIYA [PERSON_NAME] KPONU"
click at [575, 263] on button "Search" at bounding box center [593, 262] width 71 height 24
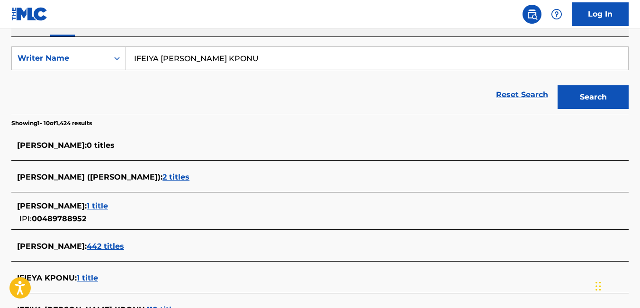
scroll to position [165, 0]
click at [338, 218] on div "[PERSON_NAME] : 1 title IPI: 00489788952" at bounding box center [308, 212] width 582 height 24
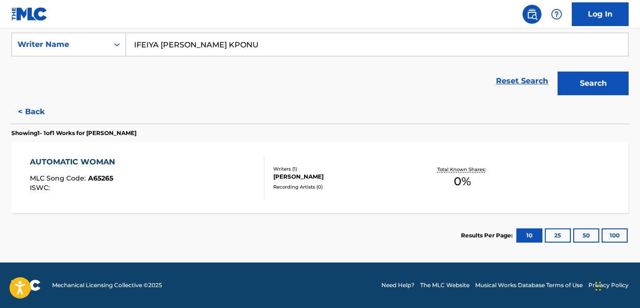
scroll to position [178, 0]
click at [18, 113] on button "< Back" at bounding box center [39, 112] width 57 height 24
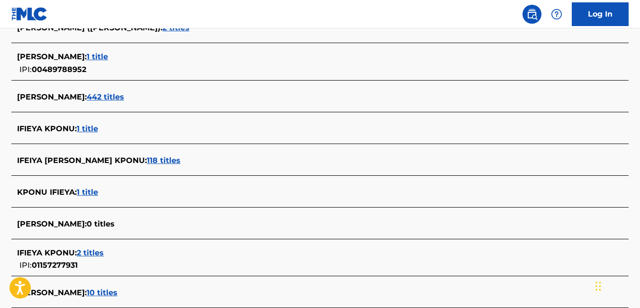
scroll to position [413, 0]
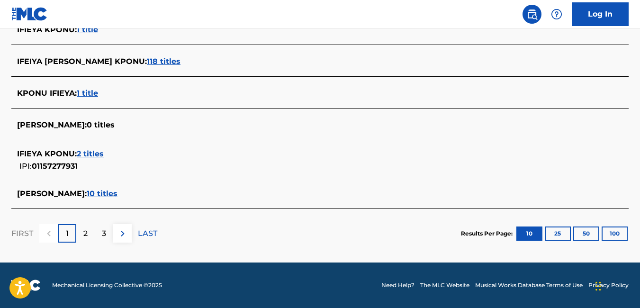
click at [90, 61] on span "IFEIYA [PERSON_NAME] KPONU :" at bounding box center [82, 61] width 130 height 9
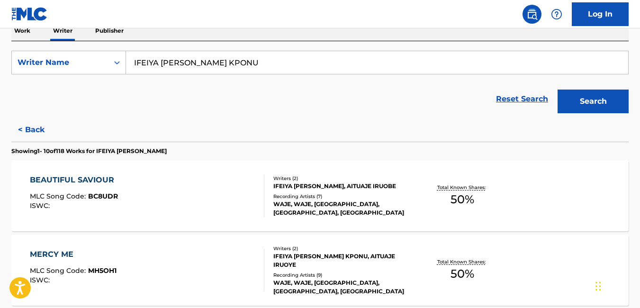
scroll to position [222, 0]
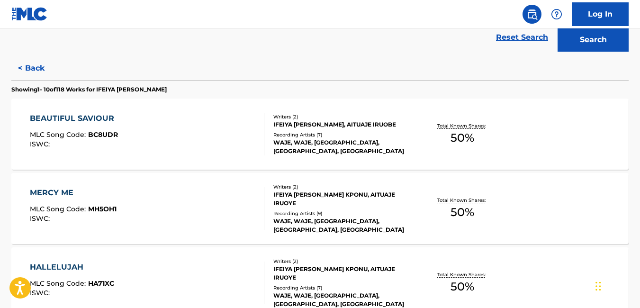
click at [336, 128] on div "IFEIYA [PERSON_NAME], AITUAJE IRUOBE" at bounding box center [341, 124] width 137 height 9
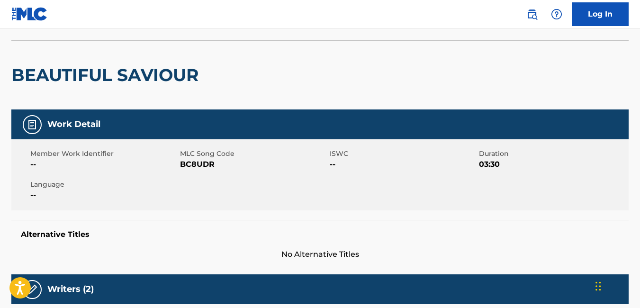
scroll to position [58, 0]
